Goal: Find specific page/section: Find specific page/section

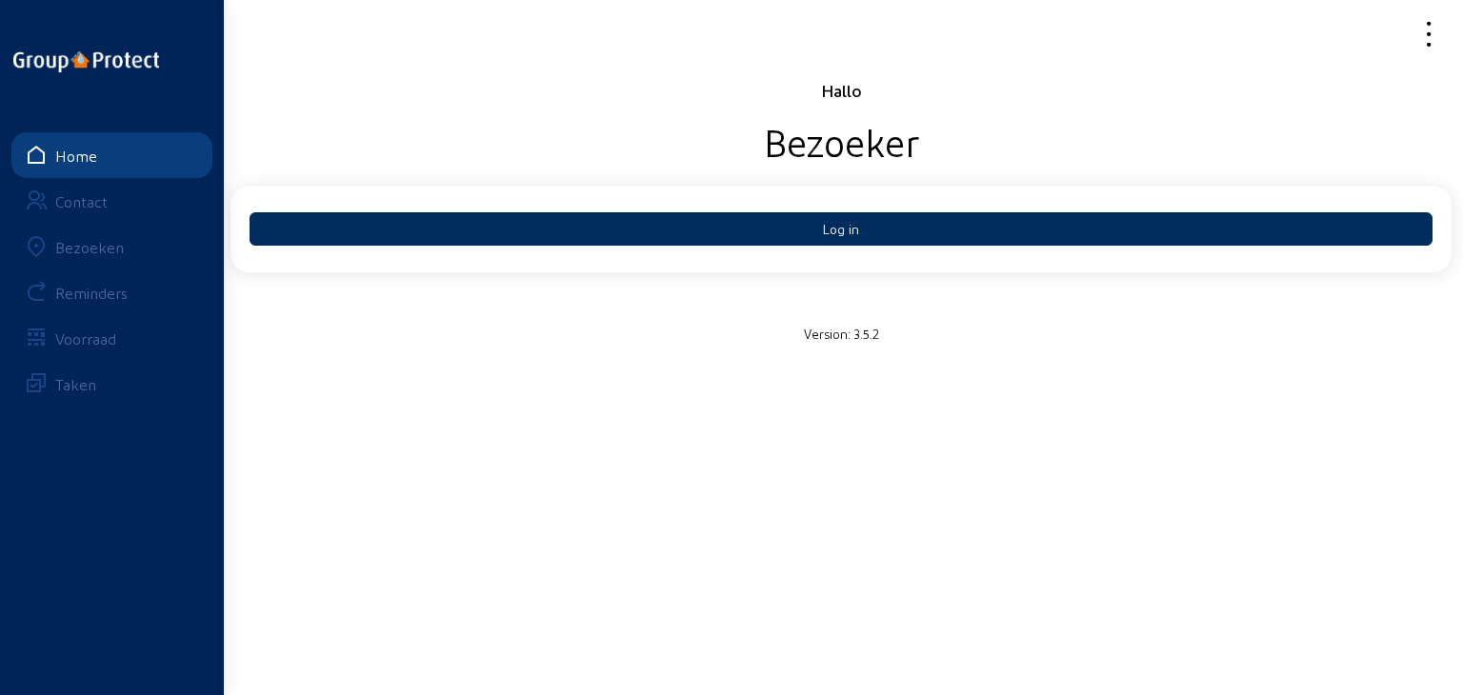
click at [843, 235] on button "Log in" at bounding box center [840, 228] width 1183 height 33
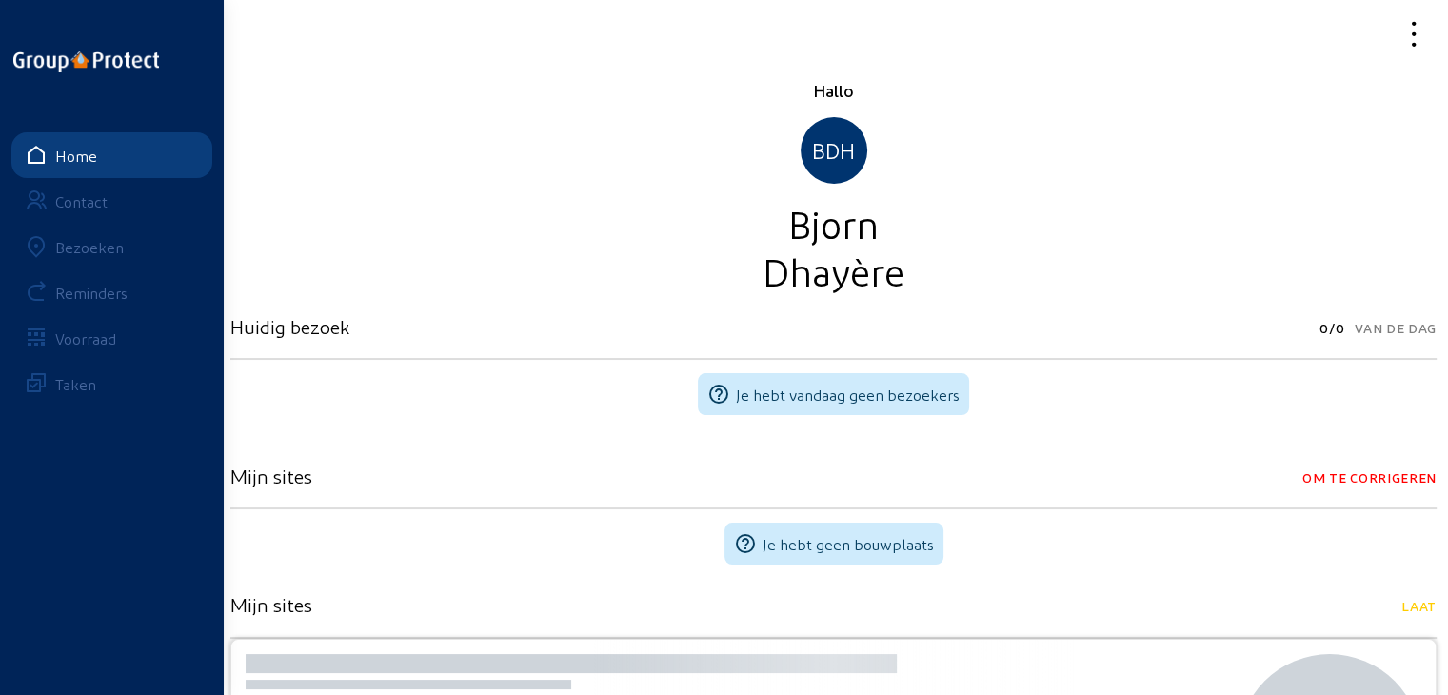
click at [90, 254] on div "Bezoeken" at bounding box center [89, 247] width 69 height 18
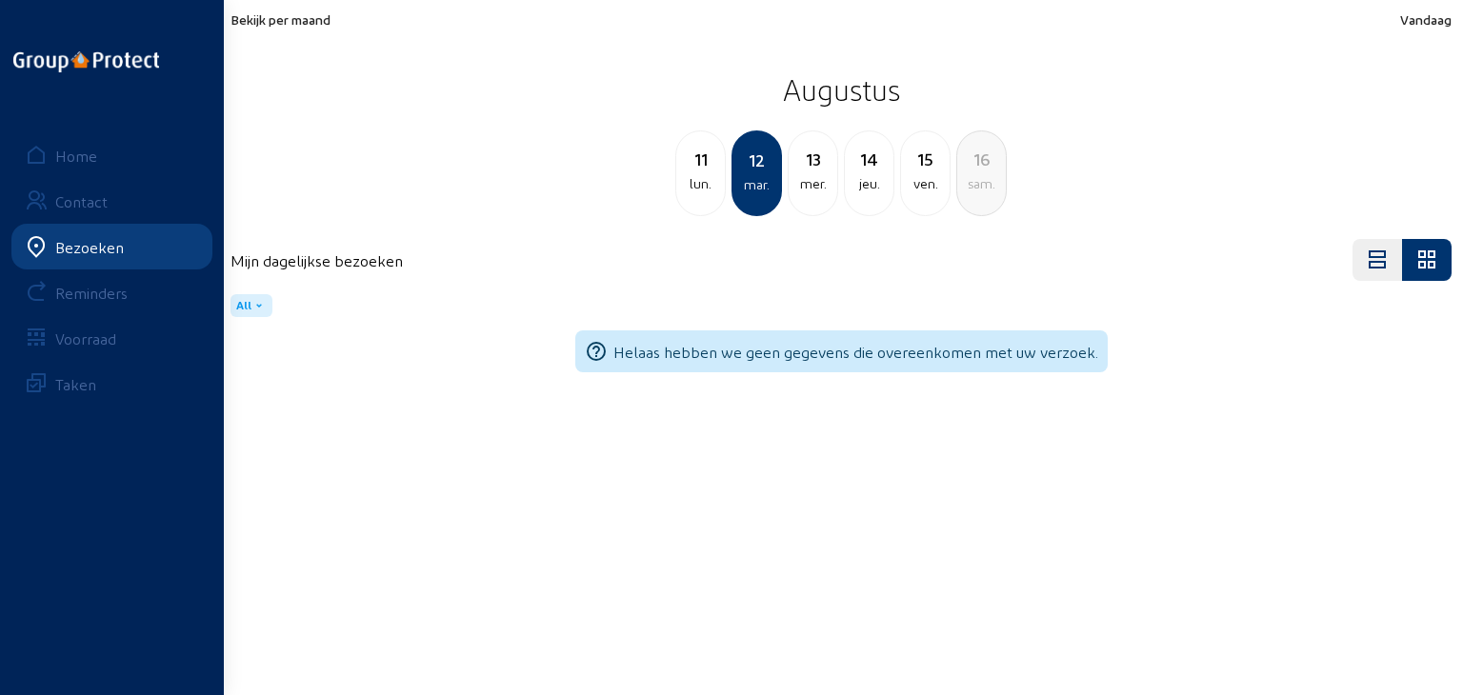
click at [311, 22] on span "Bekijk per maand" at bounding box center [280, 19] width 100 height 16
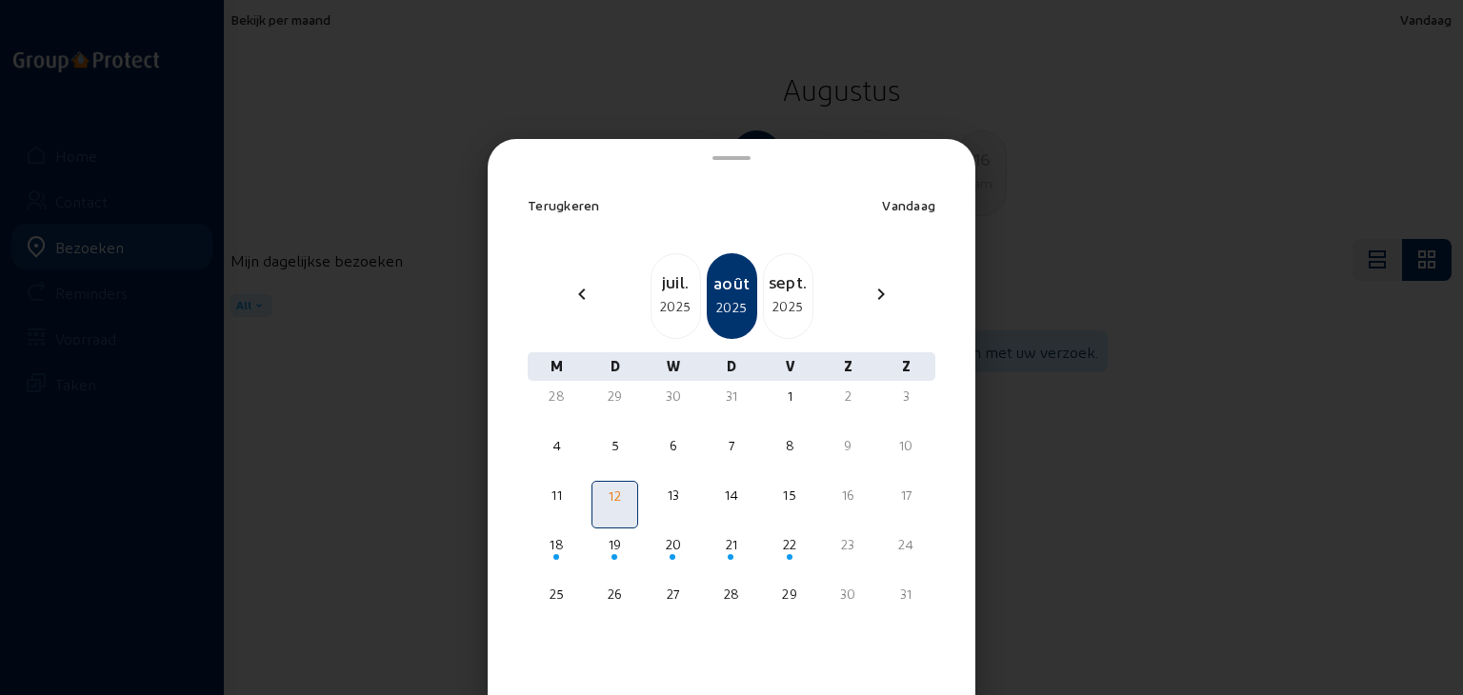
click at [788, 286] on div "sept." at bounding box center [788, 282] width 49 height 27
click at [789, 286] on div "oct." at bounding box center [788, 282] width 49 height 27
